Goal: Task Accomplishment & Management: Use online tool/utility

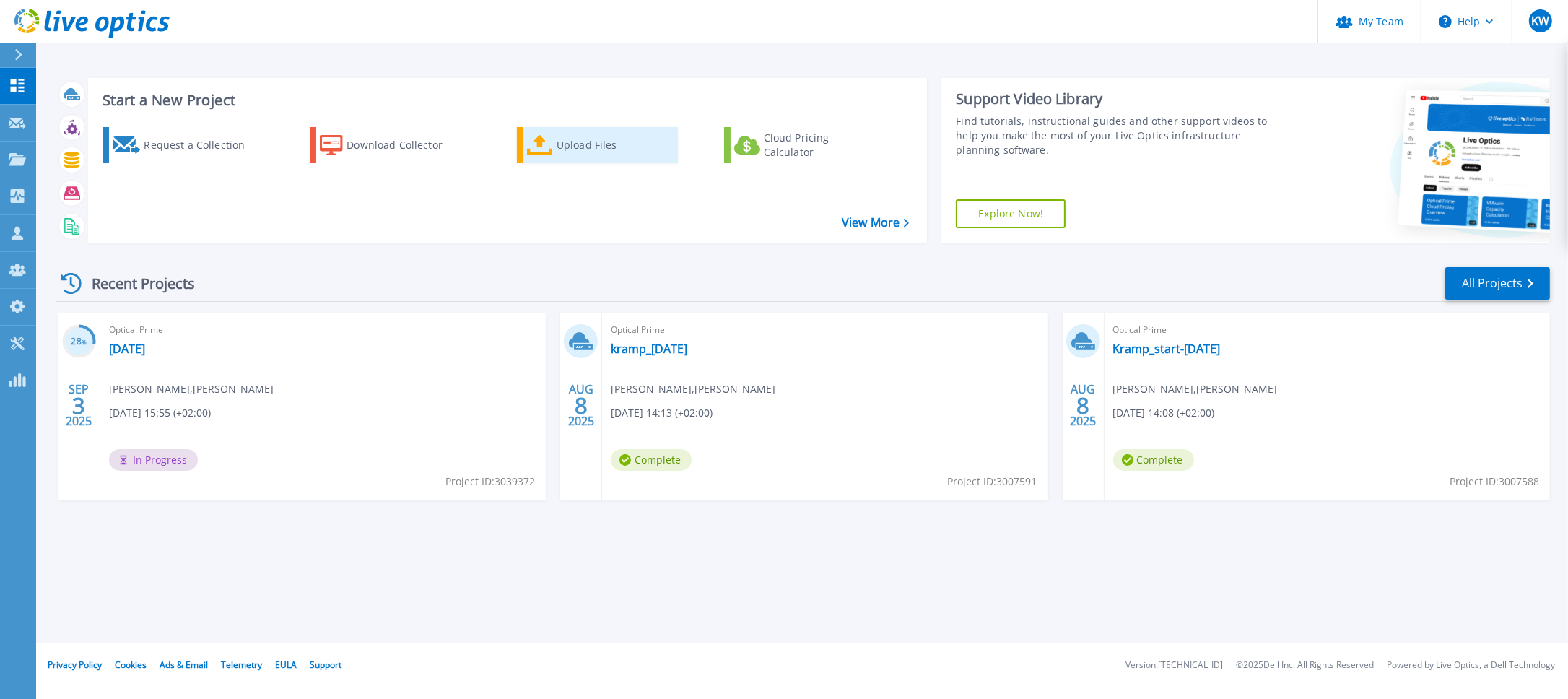
click at [579, 147] on div "Upload Files" at bounding box center [614, 144] width 116 height 29
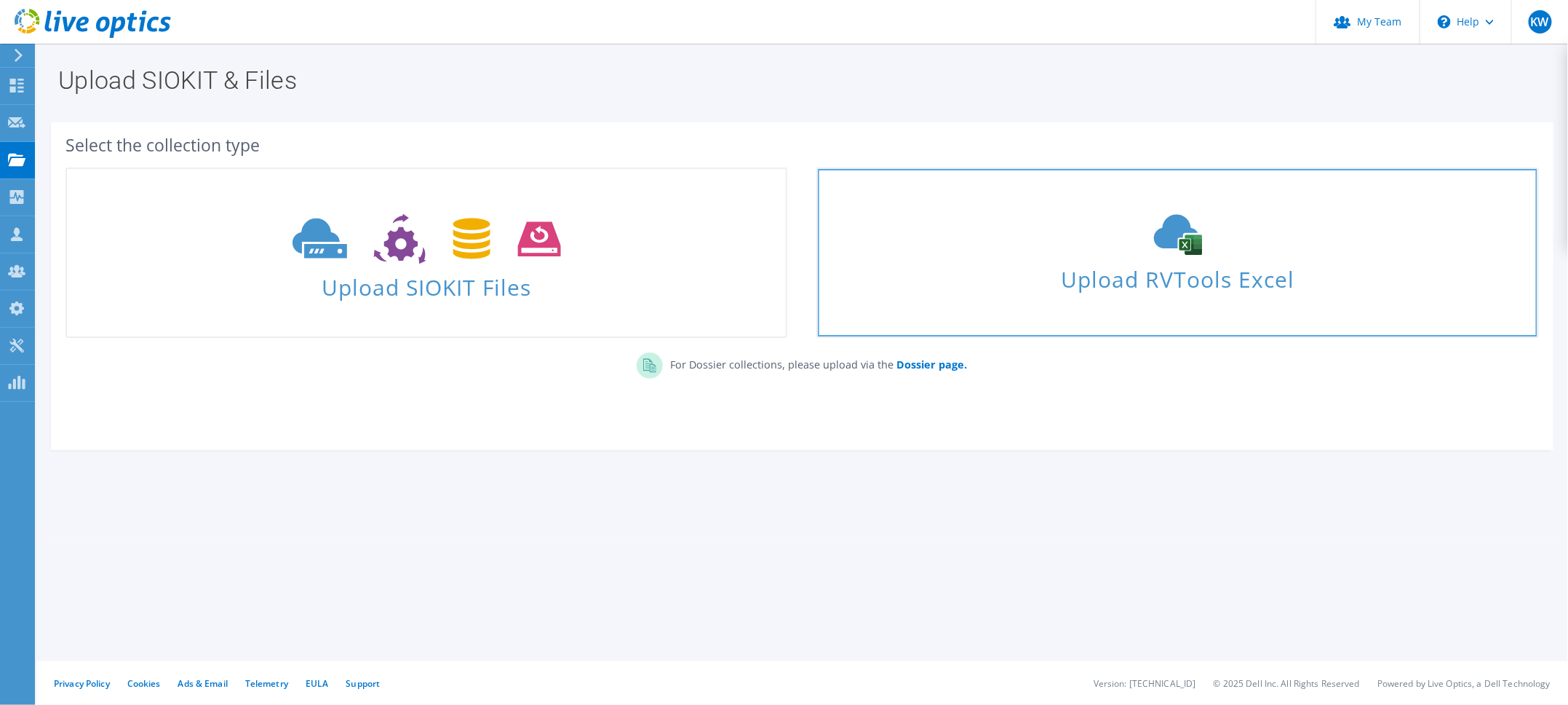
click at [1101, 274] on span "Upload RVTools Excel" at bounding box center [1177, 276] width 719 height 31
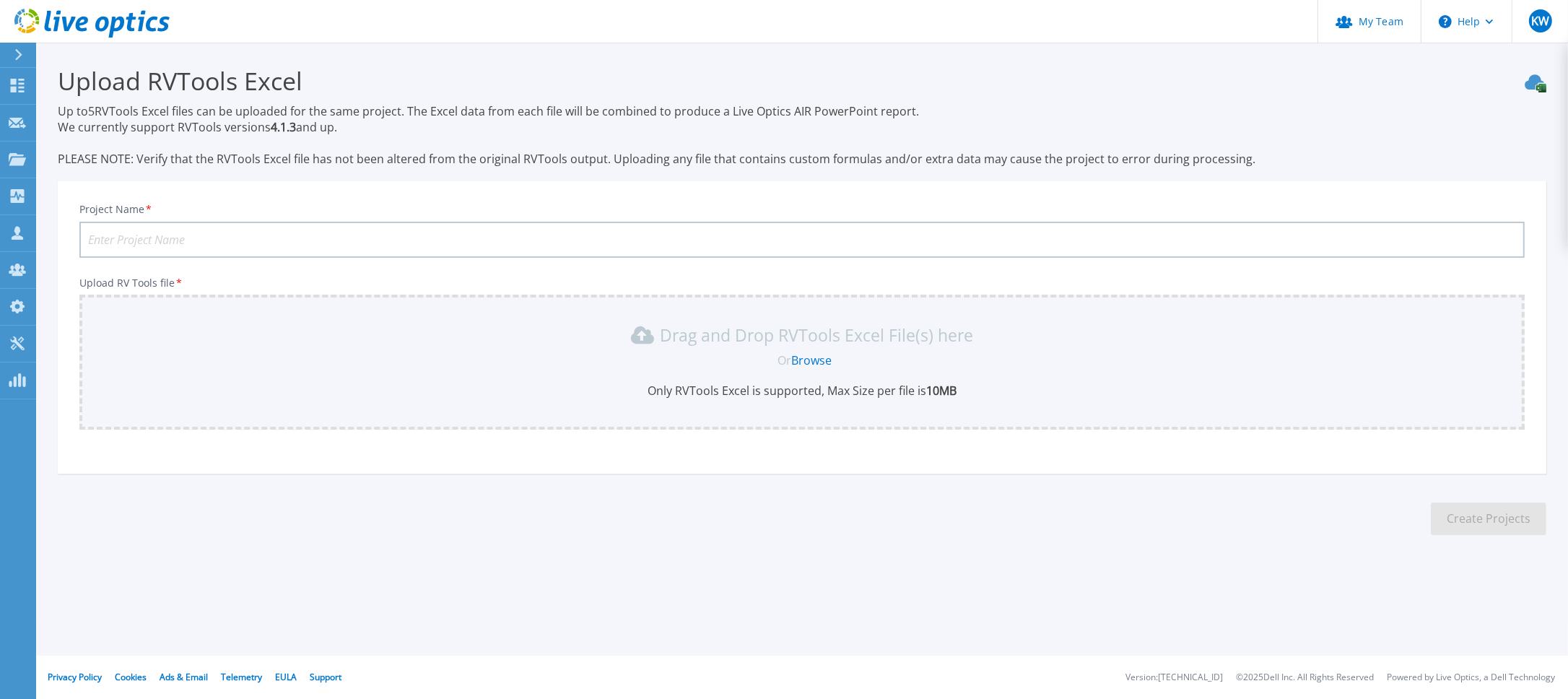
click at [220, 237] on input "Project Name *" at bounding box center [801, 239] width 1445 height 36
type input "Arguniek"
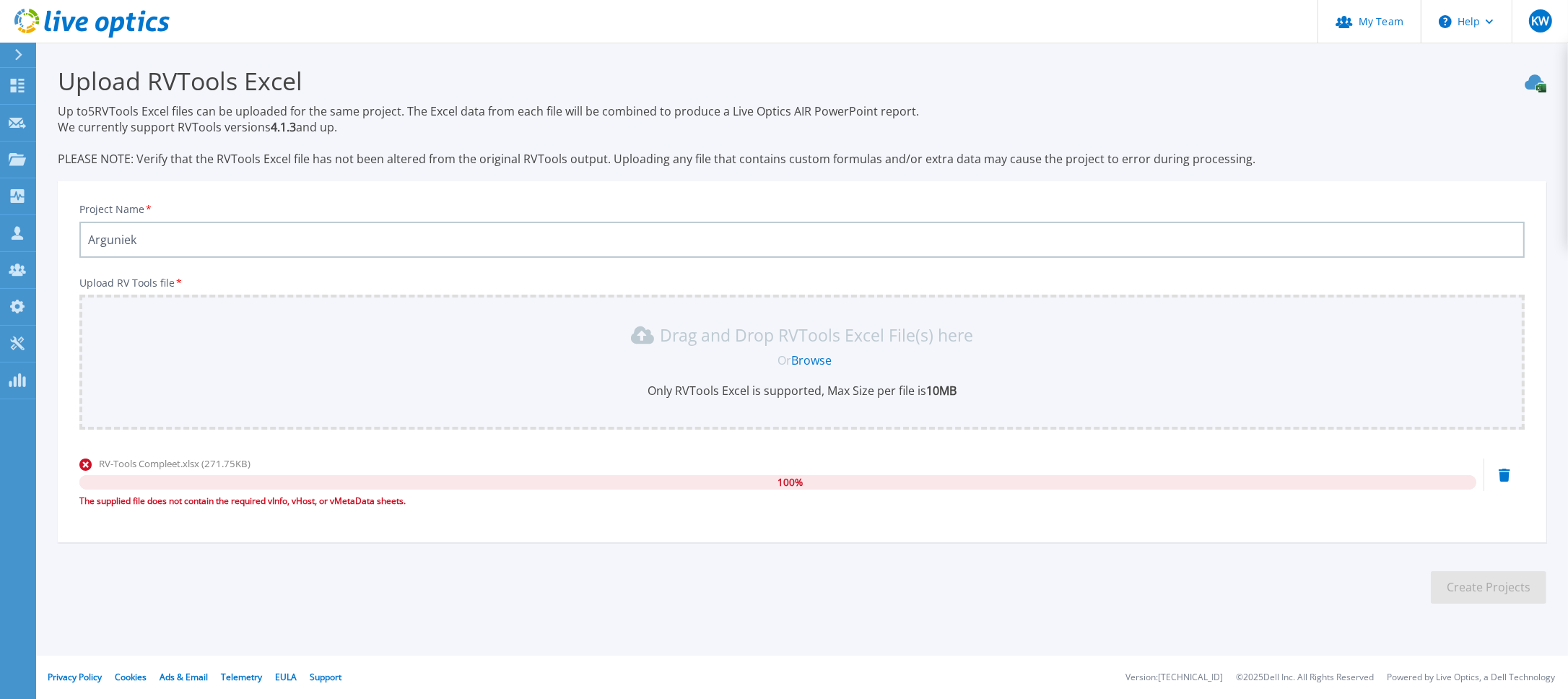
click at [641, 639] on div "Upload RVTools Excel Up to 5 RVTools Excel files can be uploaded for the same p…" at bounding box center [784, 346] width 1568 height 692
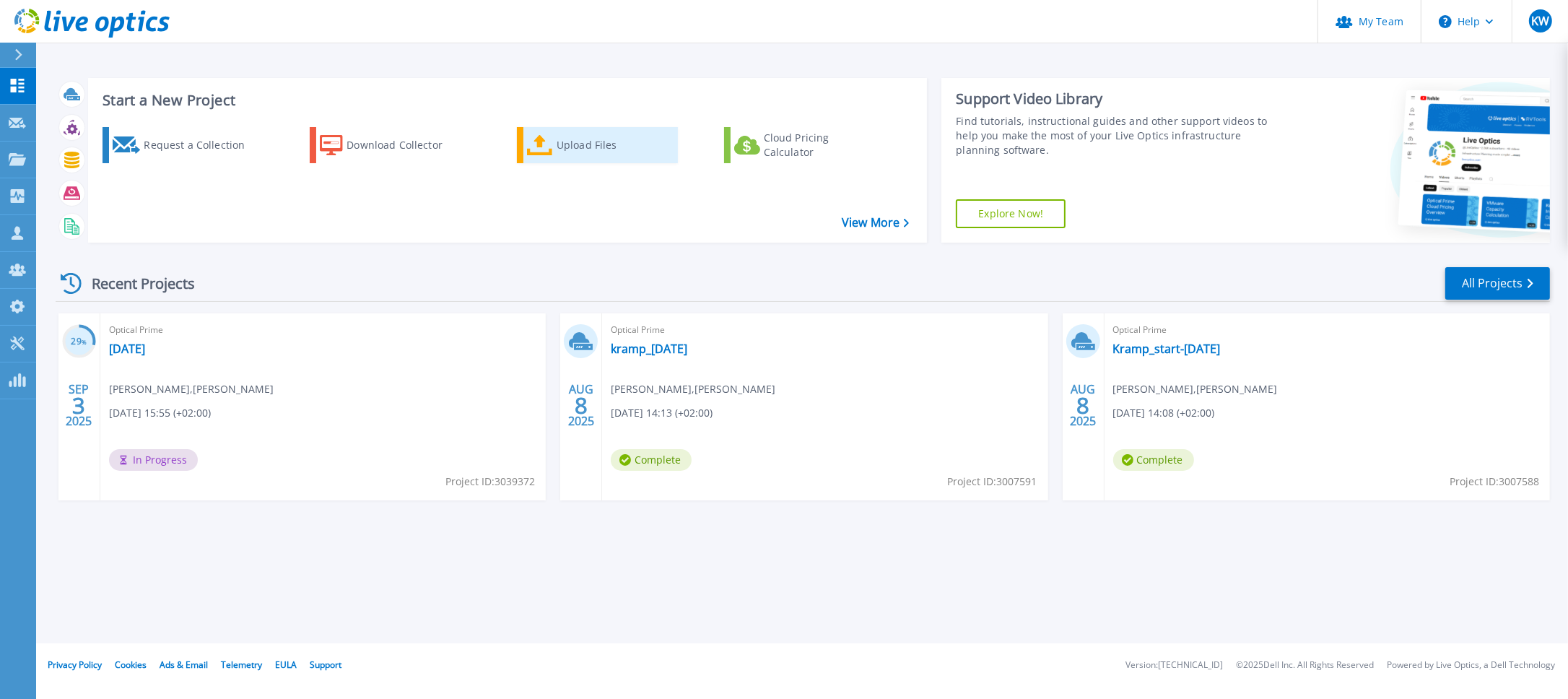
click at [578, 145] on div "Upload Files" at bounding box center [614, 144] width 116 height 29
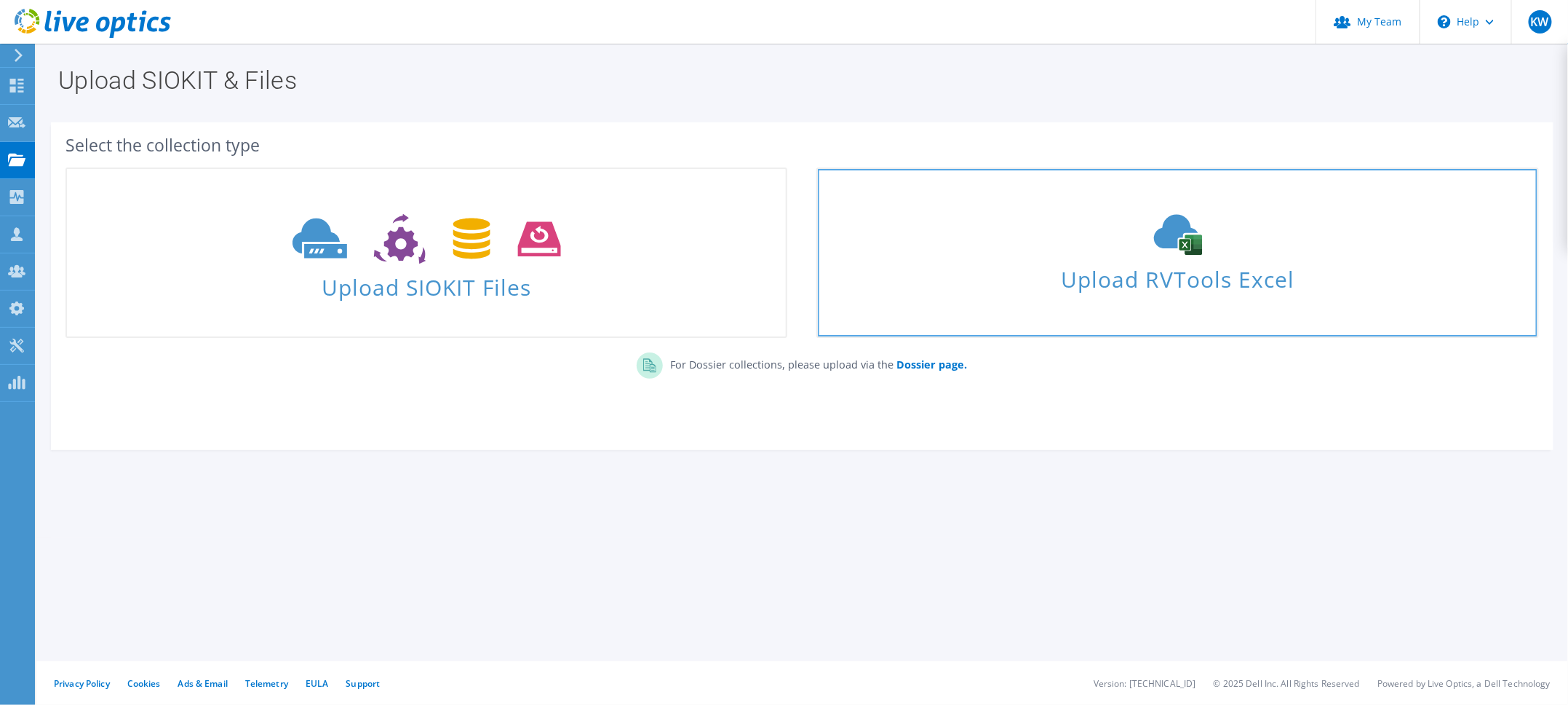
click at [1155, 251] on icon at bounding box center [1178, 234] width 218 height 41
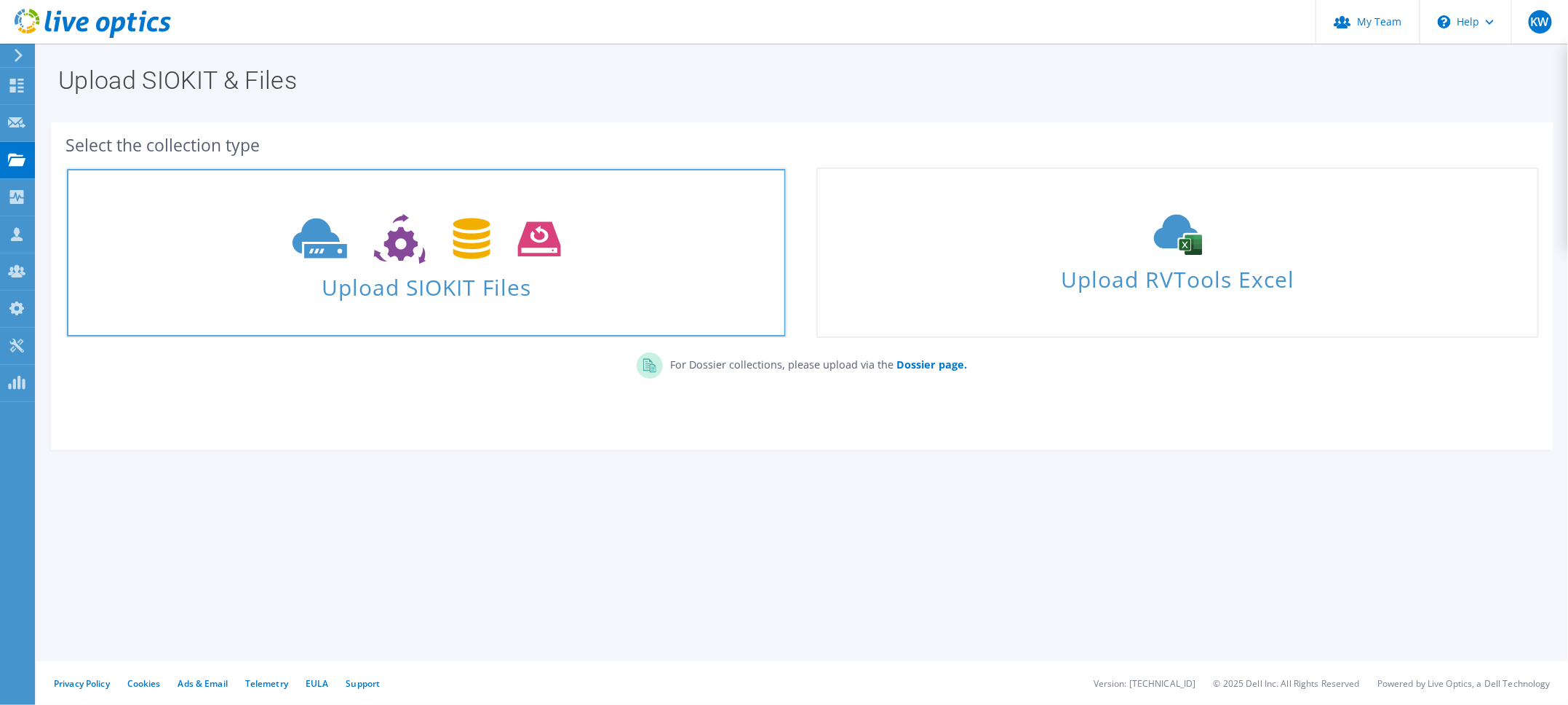
click at [468, 242] on icon at bounding box center [427, 239] width 269 height 50
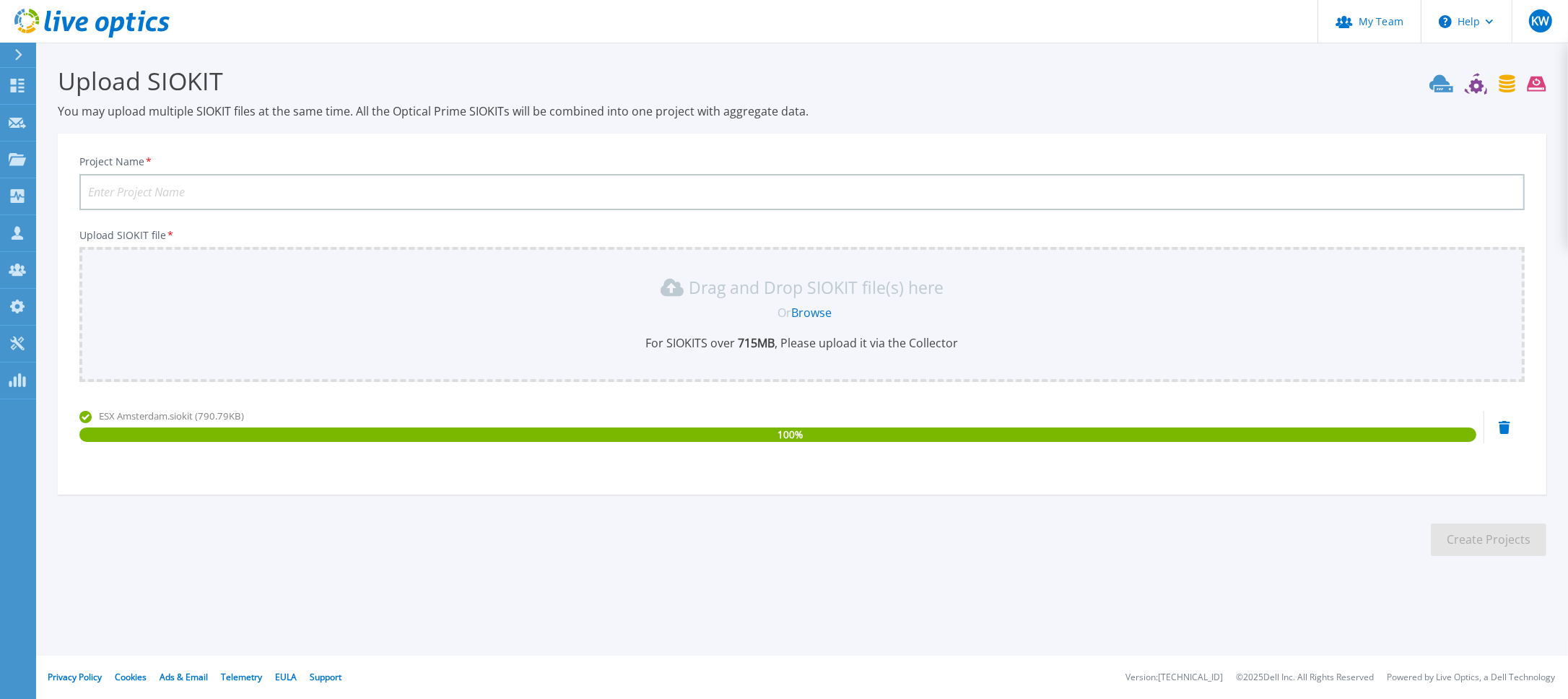
click at [133, 190] on input "Project Name *" at bounding box center [801, 192] width 1445 height 36
type input "Koopmans [GEOGRAPHIC_DATA]"
click at [1483, 530] on button "Create Projects" at bounding box center [1488, 540] width 116 height 33
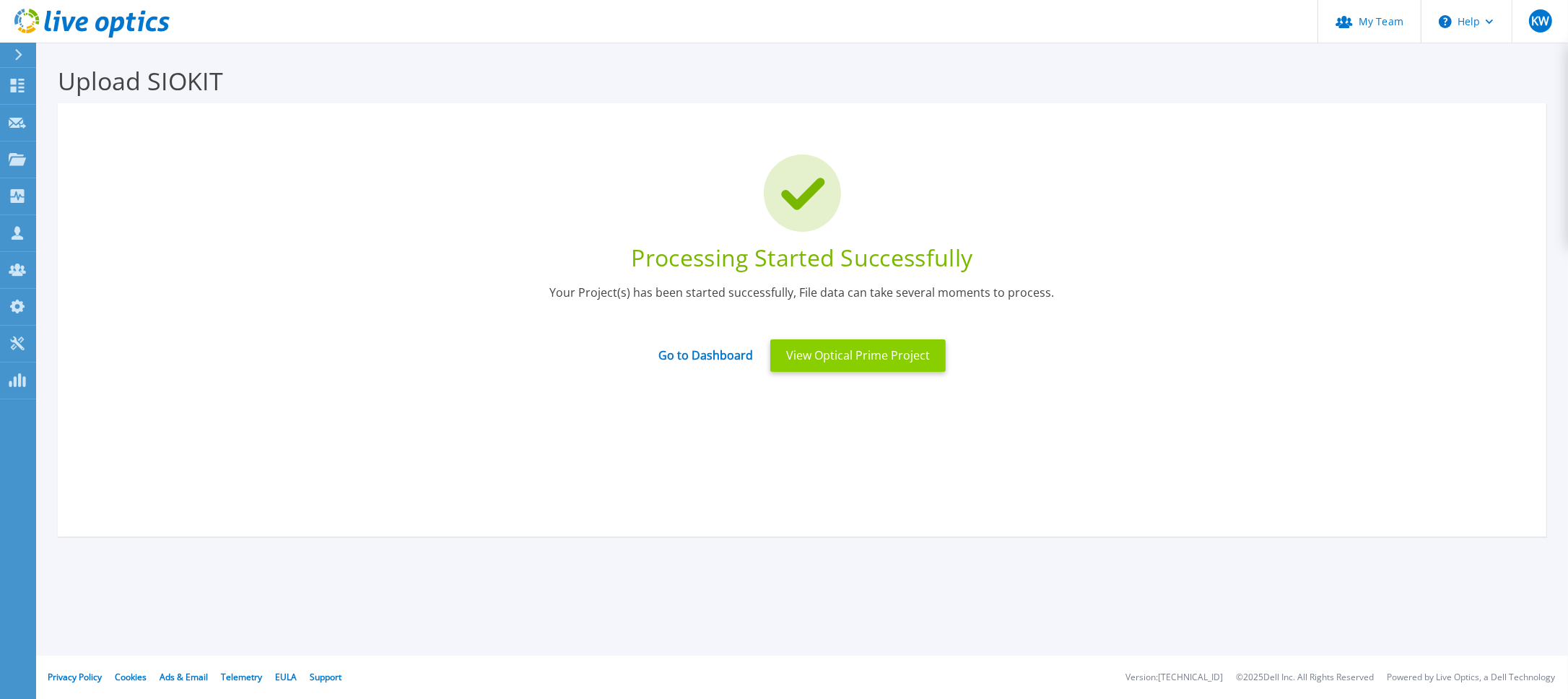
click at [831, 356] on button "View Optical Prime Project" at bounding box center [858, 356] width 176 height 33
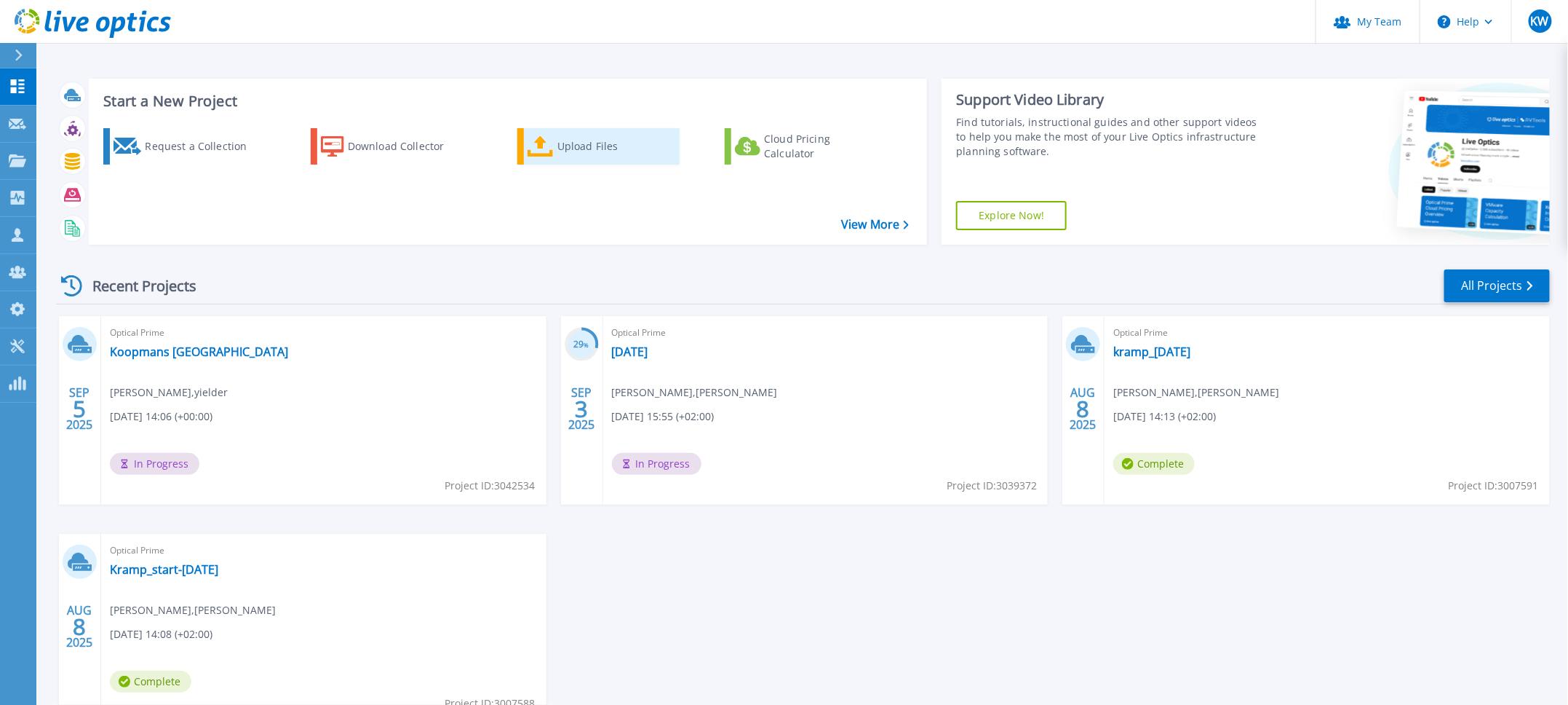
click at [540, 149] on icon at bounding box center [540, 146] width 26 height 21
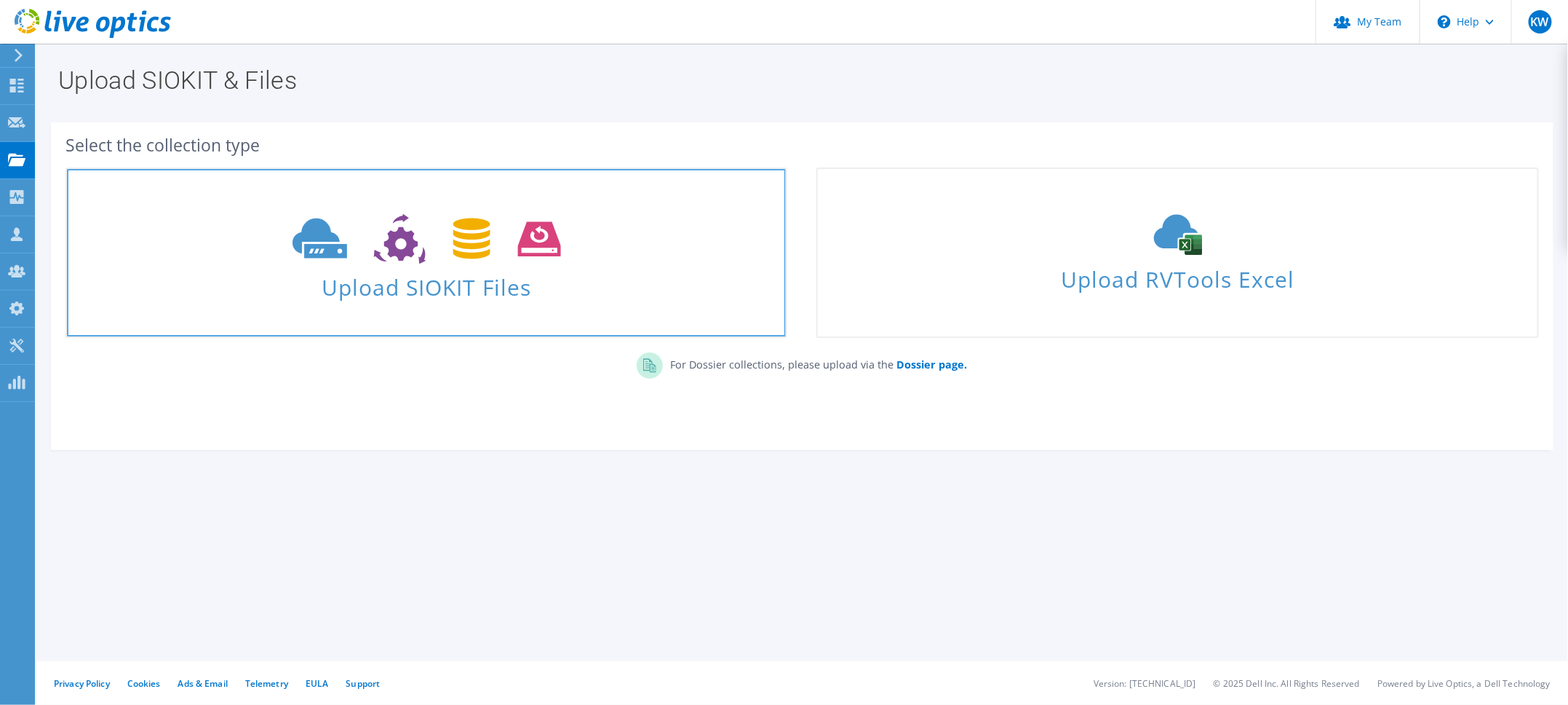
click at [387, 258] on icon at bounding box center [427, 239] width 269 height 50
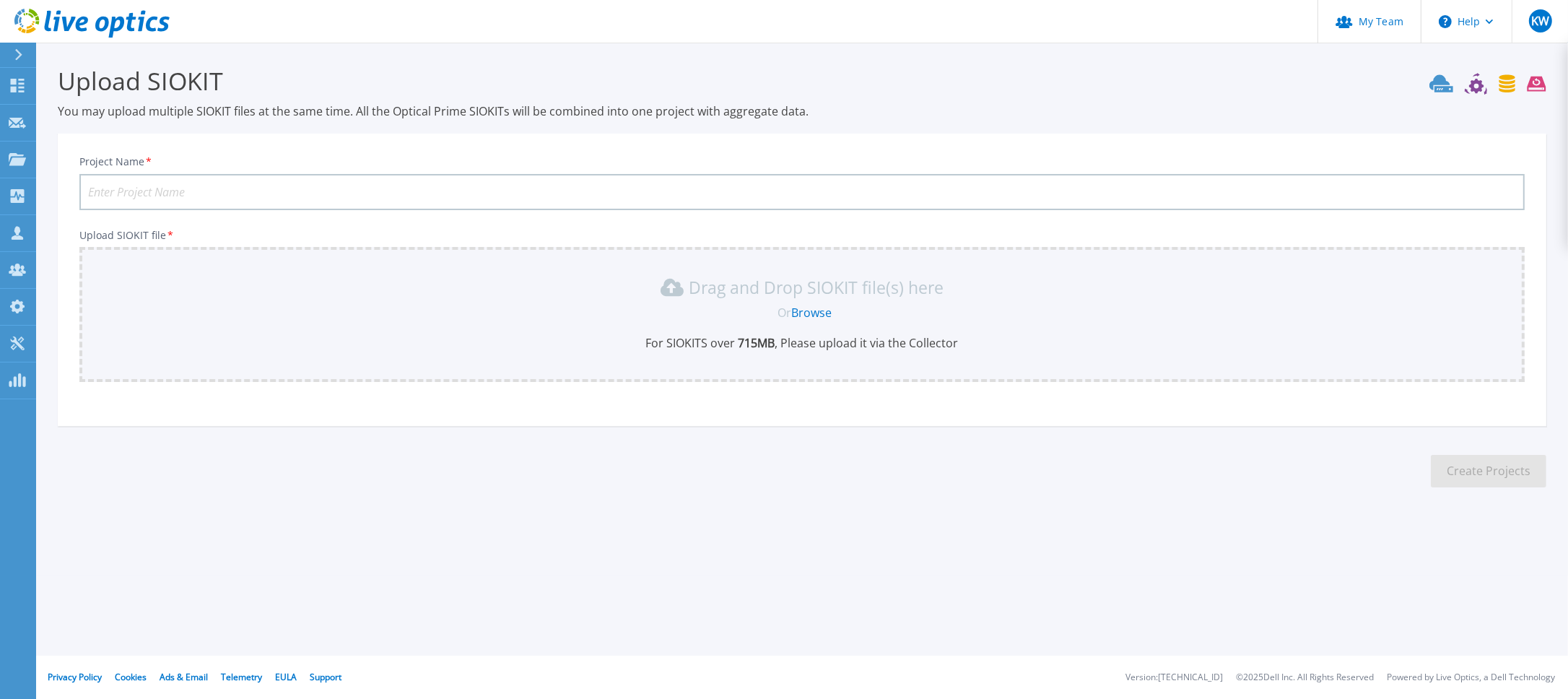
click at [181, 186] on input "Project Name *" at bounding box center [801, 192] width 1445 height 36
type input "Koopmans Emeloord"
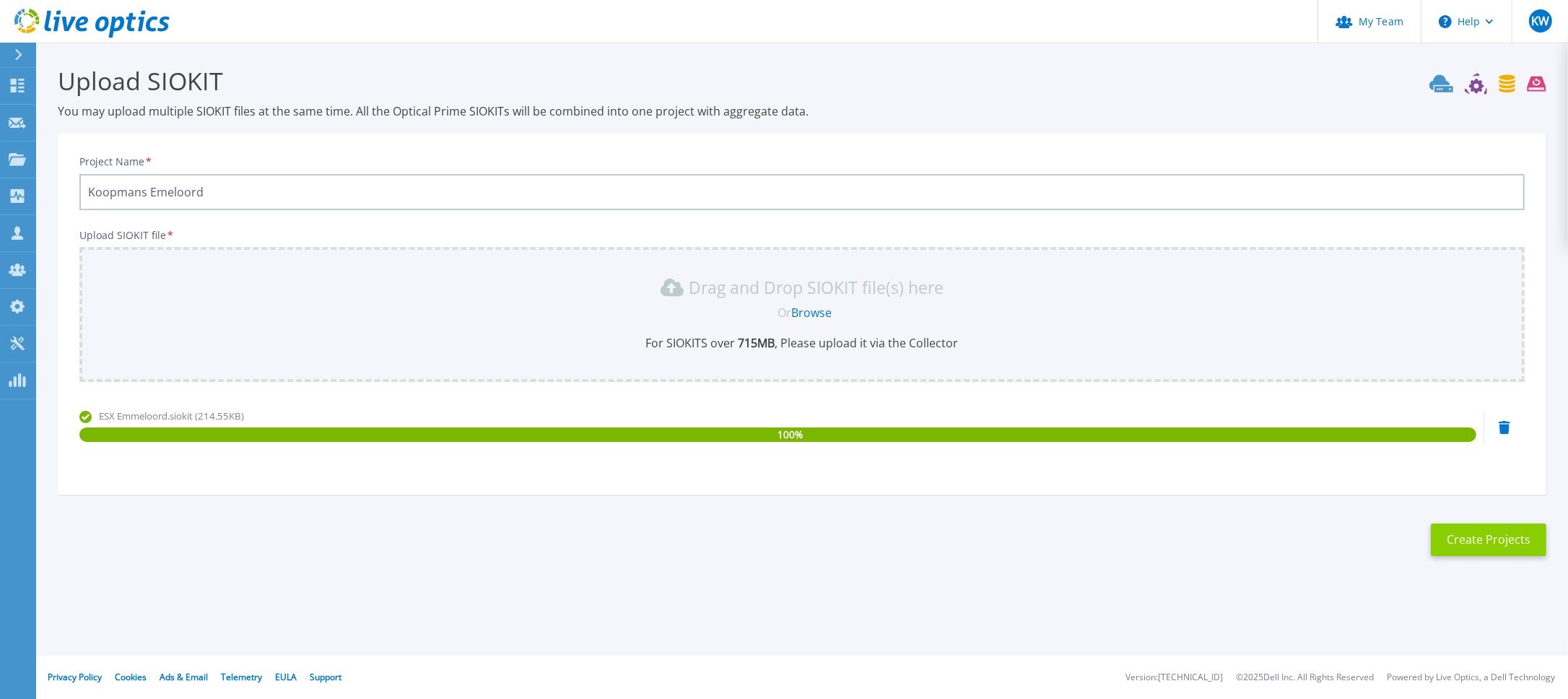
click at [1492, 528] on button "Create Projects" at bounding box center [1488, 540] width 116 height 33
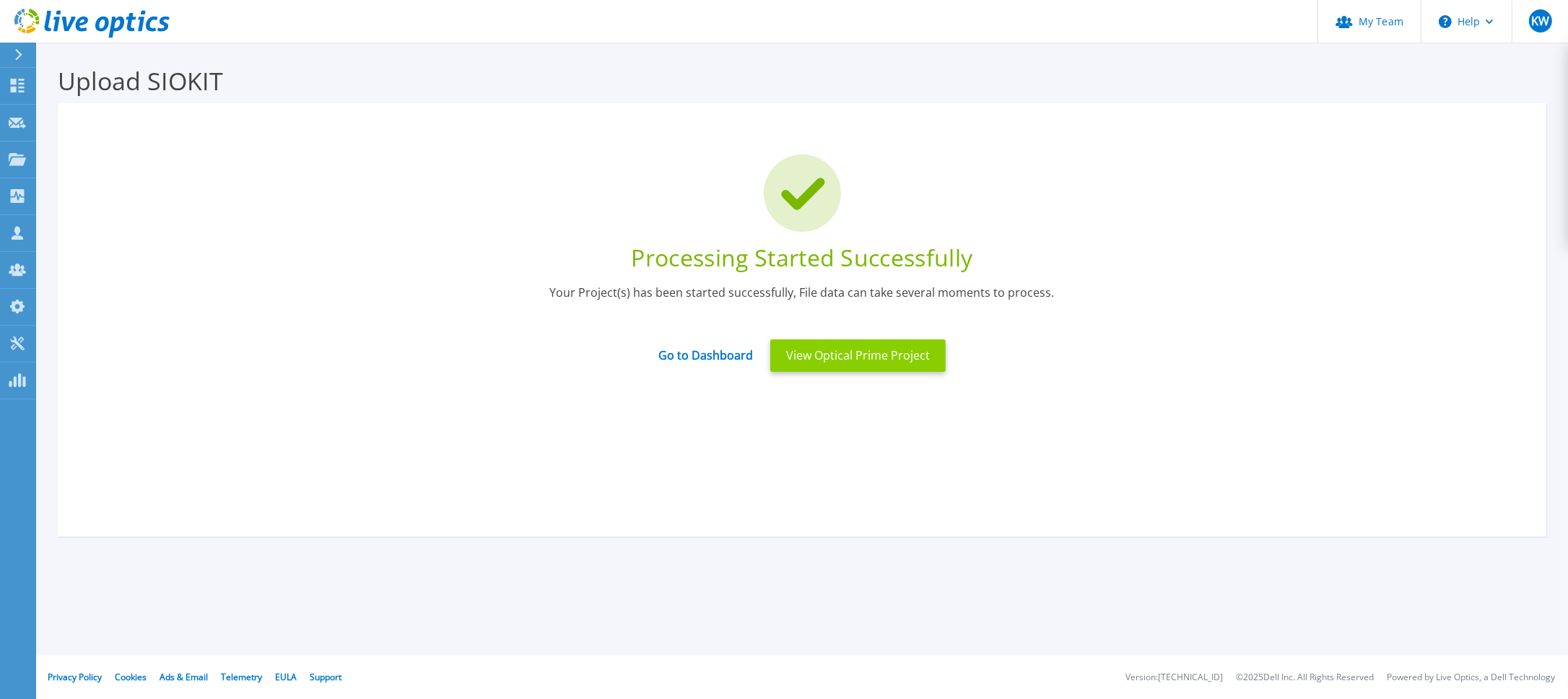
click at [843, 361] on button "View Optical Prime Project" at bounding box center [858, 356] width 176 height 33
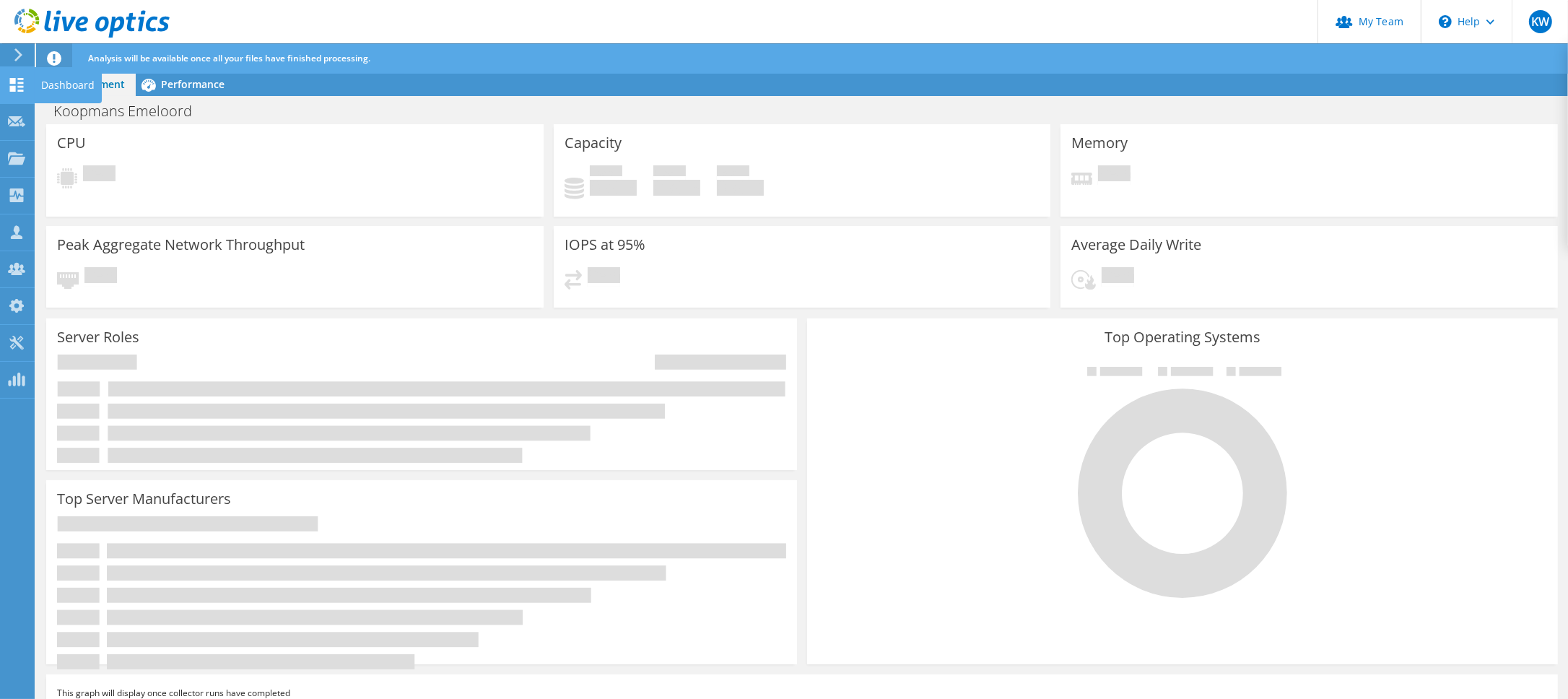
click at [23, 84] on icon at bounding box center [16, 85] width 17 height 14
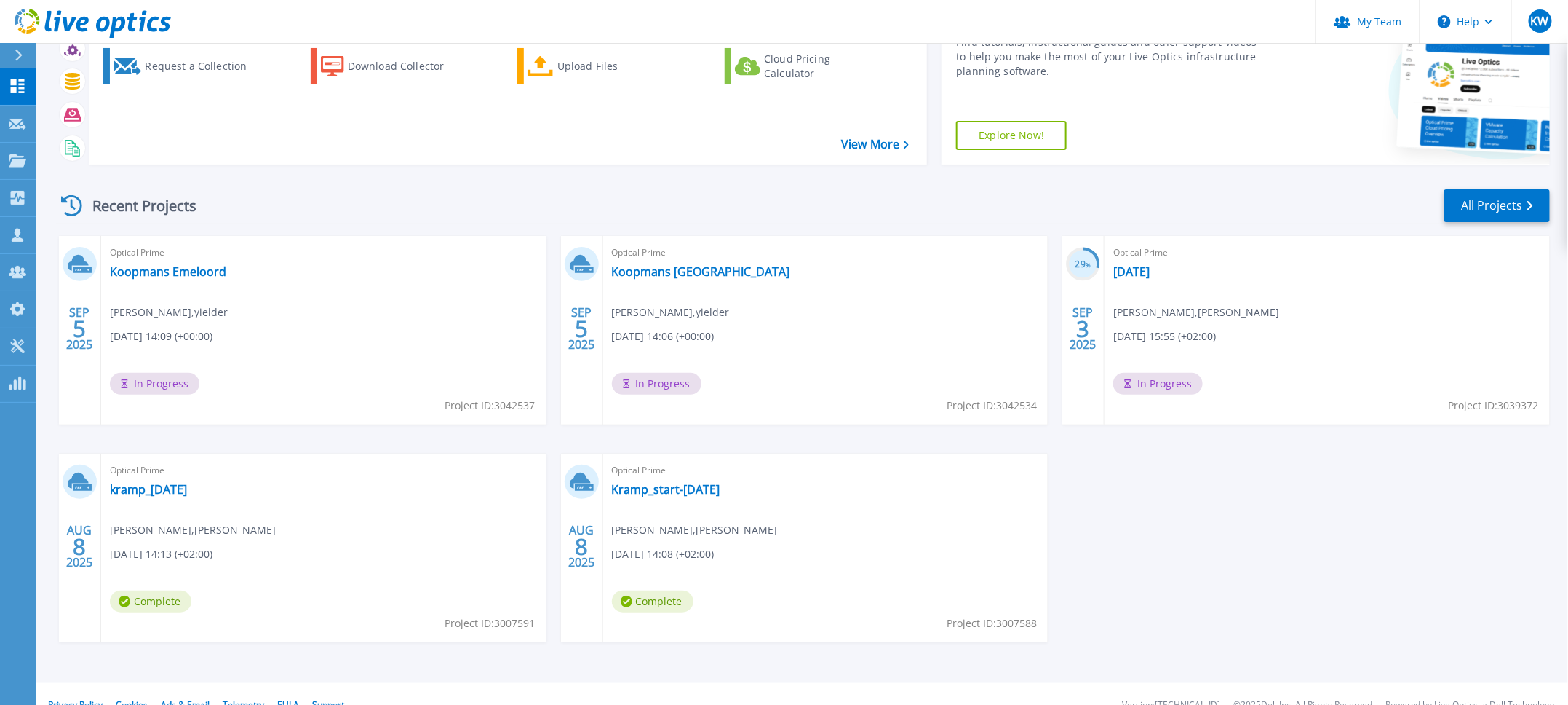
scroll to position [81, 0]
click at [1191, 638] on div "[DATE] Optical Prime Koopmans Emeloord Kees Waldschmit , yielder [DATE] 14:09 (…" at bounding box center [797, 453] width 1505 height 436
